Goal: Check status: Check status

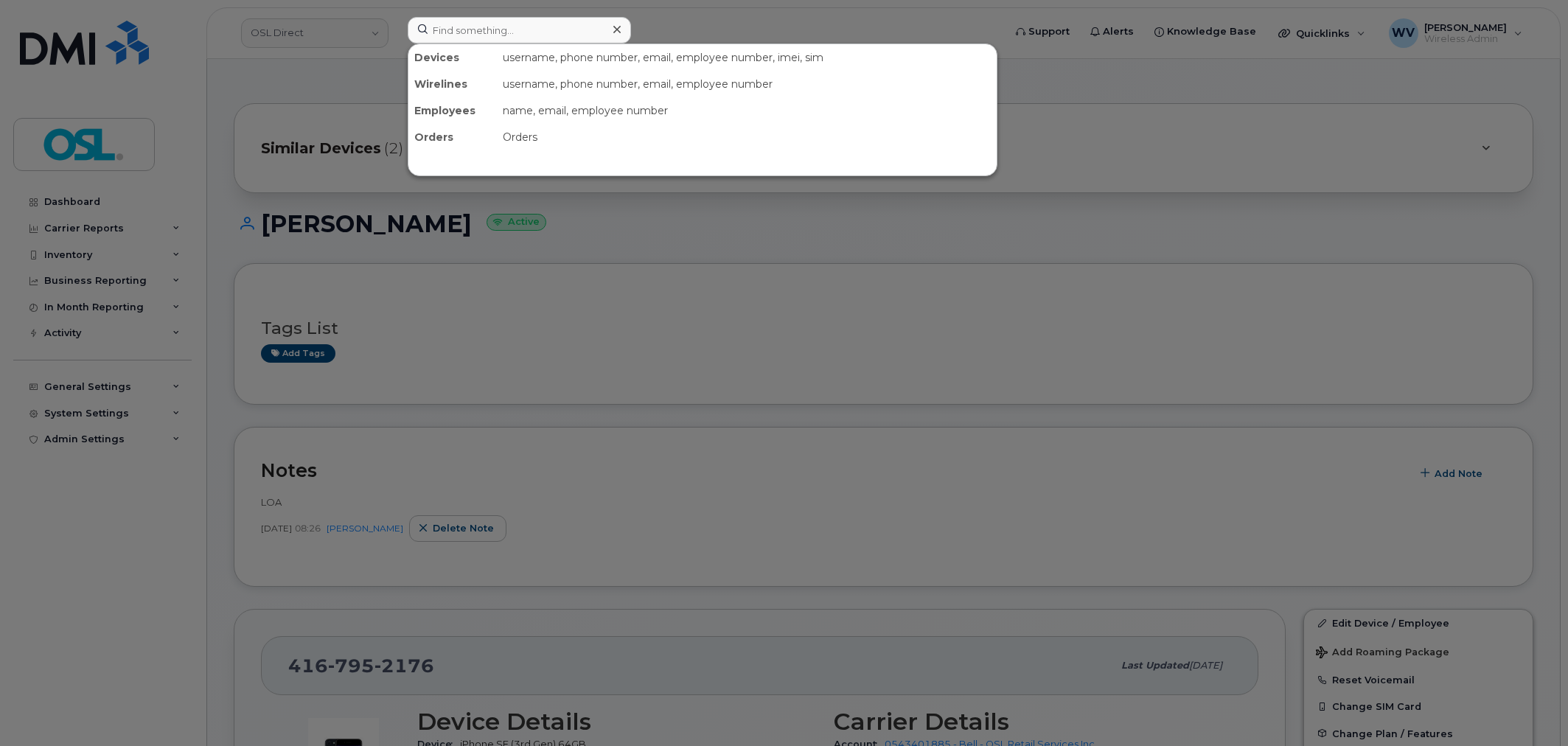
click at [563, 22] on input at bounding box center [519, 30] width 223 height 26
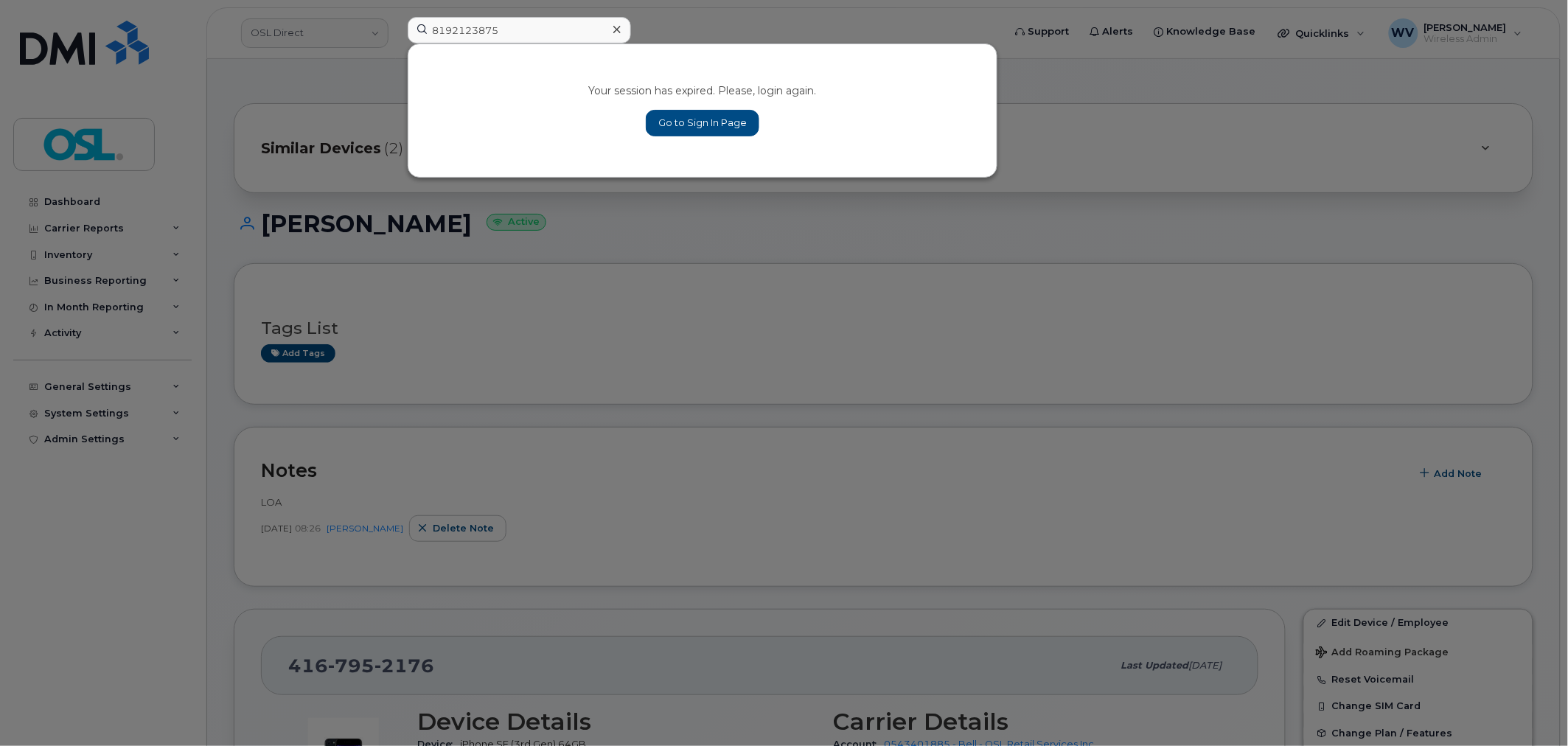
type input "8192123875"
click at [662, 126] on link "Go to Sign In Page" at bounding box center [702, 123] width 113 height 26
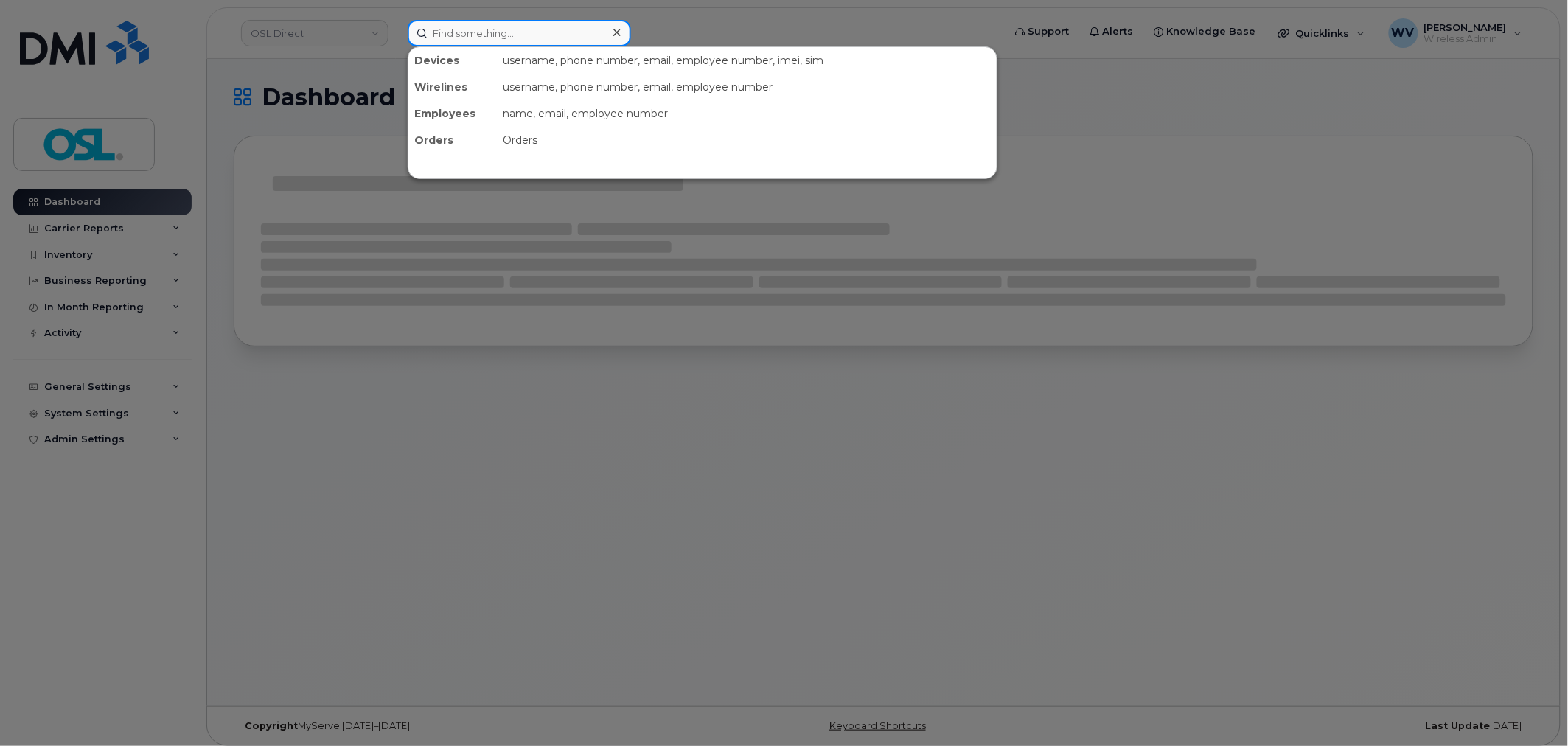
click at [498, 29] on input at bounding box center [519, 33] width 223 height 26
paste input "8192123875"
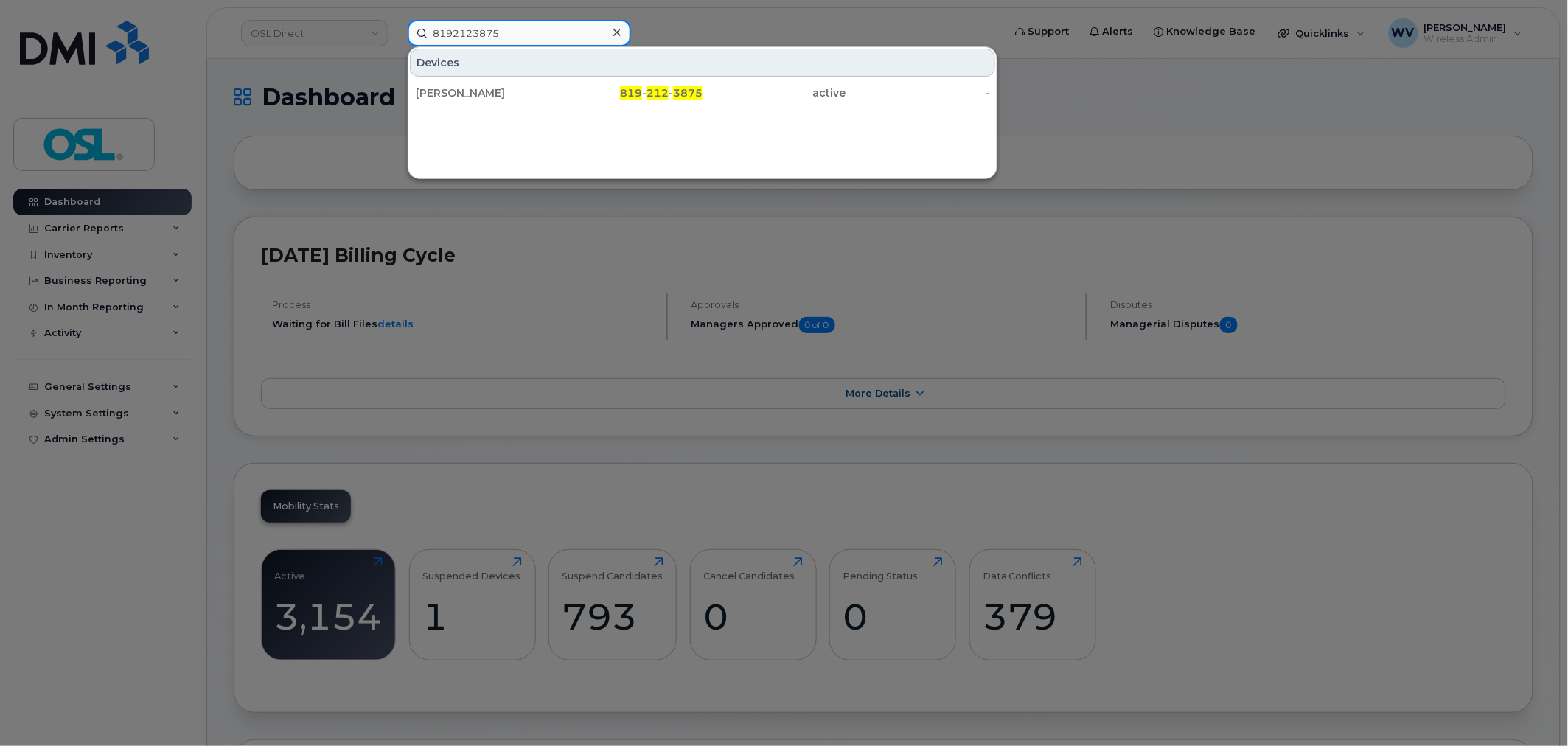
click at [539, 33] on input "8192123875" at bounding box center [519, 33] width 223 height 26
paste input "5706002"
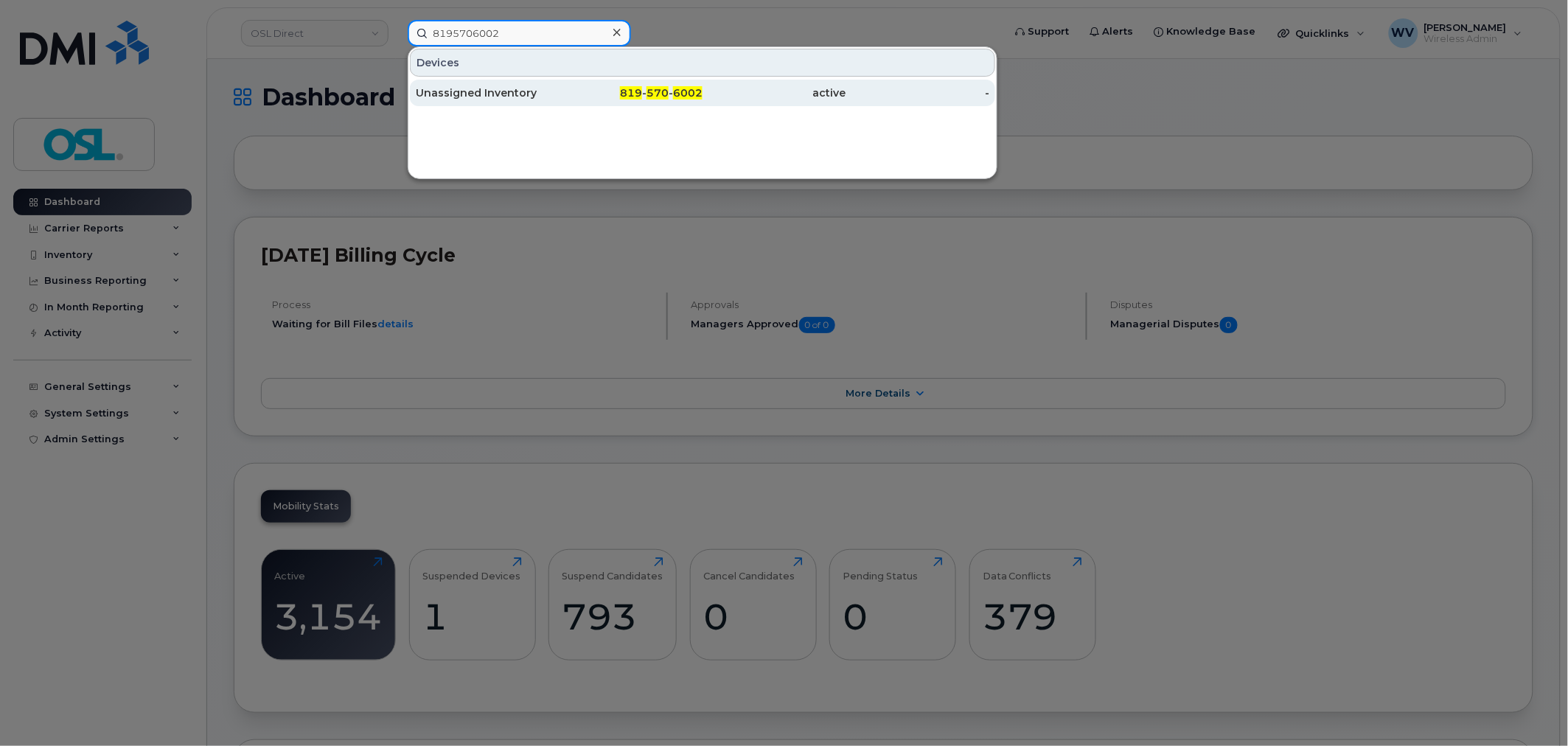
type input "8195706002"
click at [688, 93] on span "6002" at bounding box center [688, 92] width 29 height 13
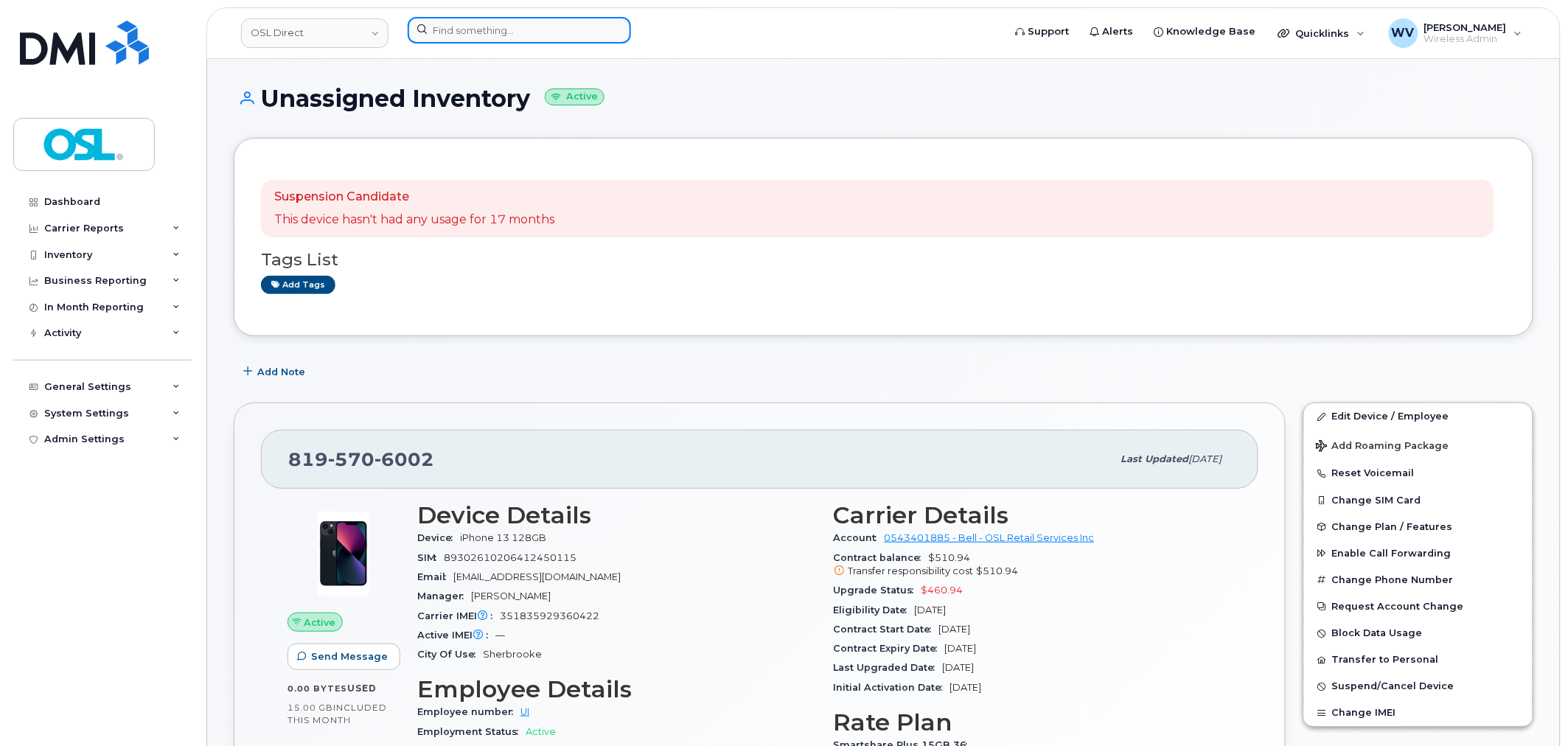
click at [505, 33] on input at bounding box center [519, 30] width 223 height 26
paste input "8195706002"
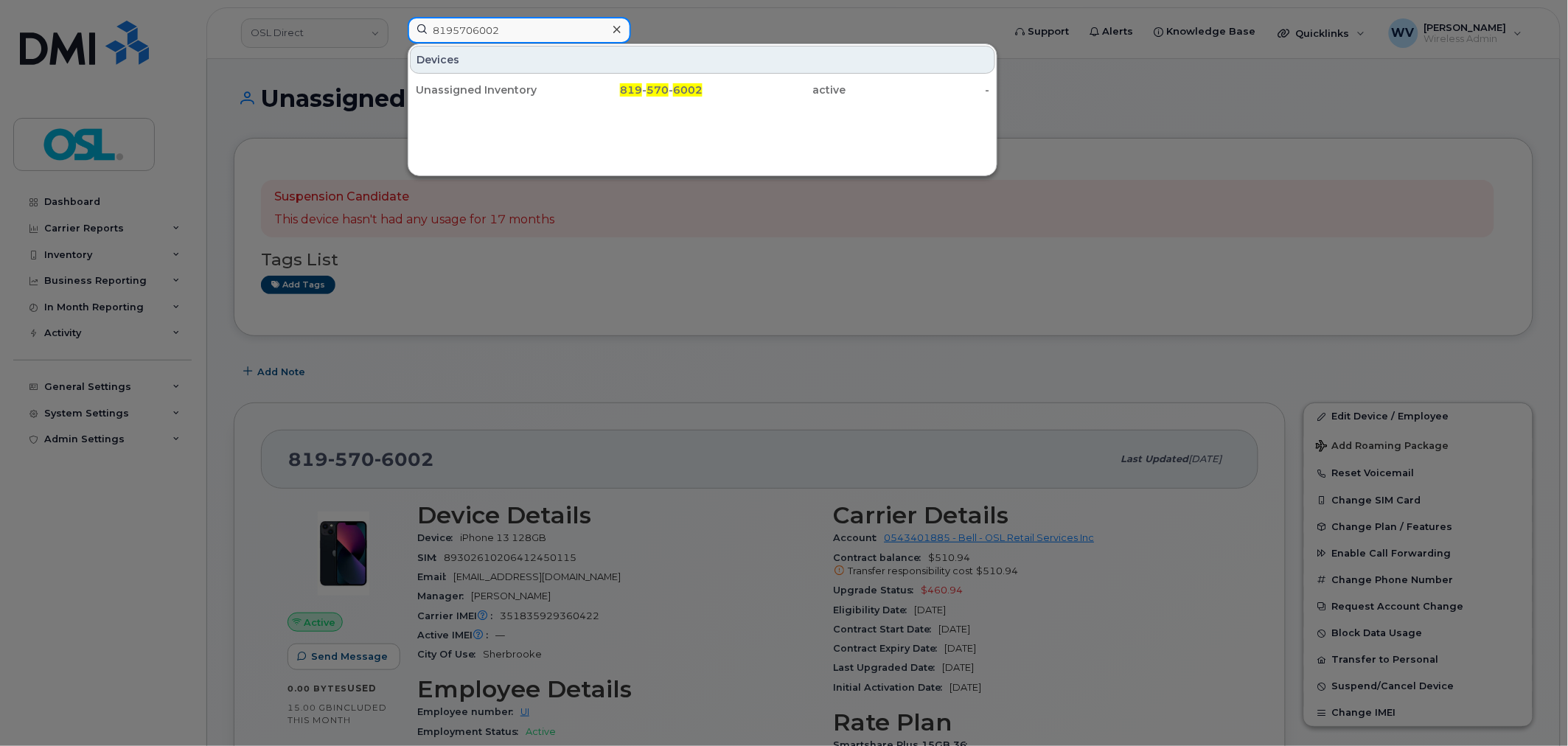
type input "8195706002"
drag, startPoint x: 512, startPoint y: 80, endPoint x: 536, endPoint y: 128, distance: 53.7
click at [512, 80] on div "Unassigned Inventory" at bounding box center [487, 90] width 143 height 26
